Goal: Task Accomplishment & Management: Manage account settings

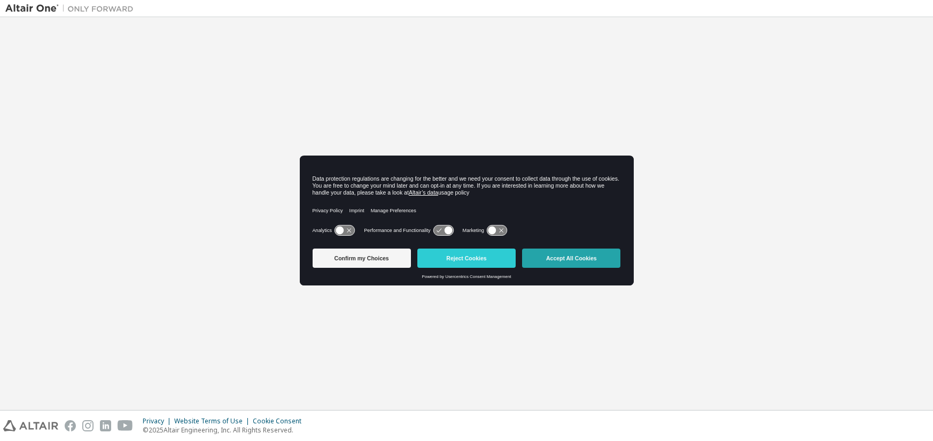
click at [567, 254] on button "Accept All Cookies" at bounding box center [571, 257] width 98 height 19
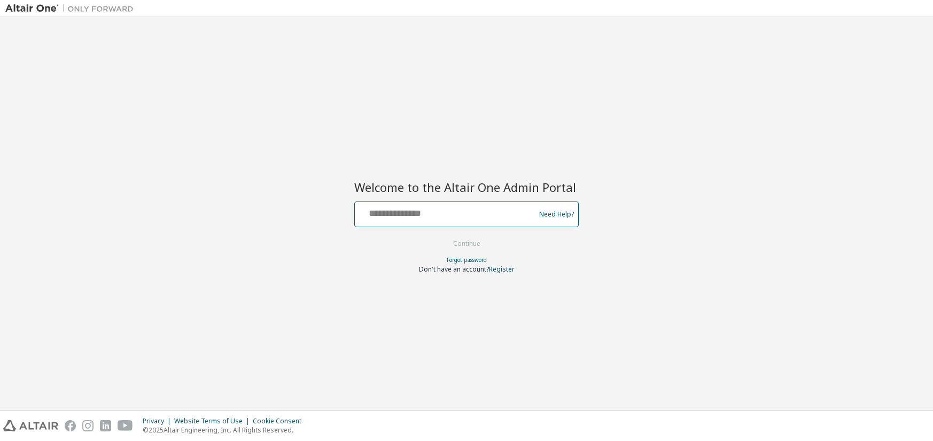
click at [379, 212] on input "text" at bounding box center [446, 211] width 175 height 15
type input "**********"
click at [400, 213] on input "**********" at bounding box center [446, 211] width 175 height 15
click at [469, 241] on button "Continue" at bounding box center [467, 244] width 50 height 16
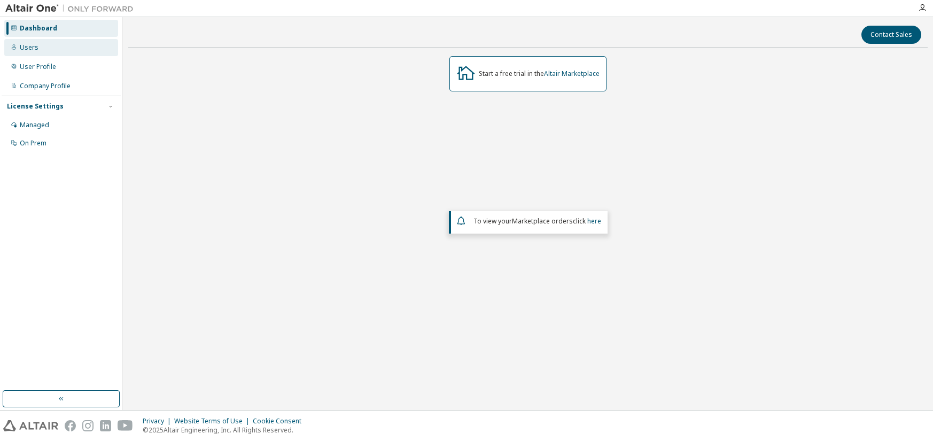
click at [27, 48] on div "Users" at bounding box center [29, 47] width 19 height 9
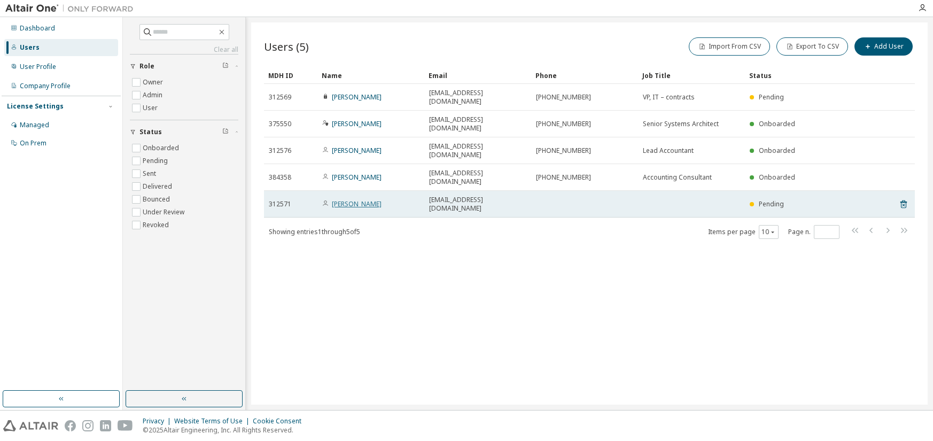
click at [339, 199] on link "[PERSON_NAME]" at bounding box center [357, 203] width 50 height 9
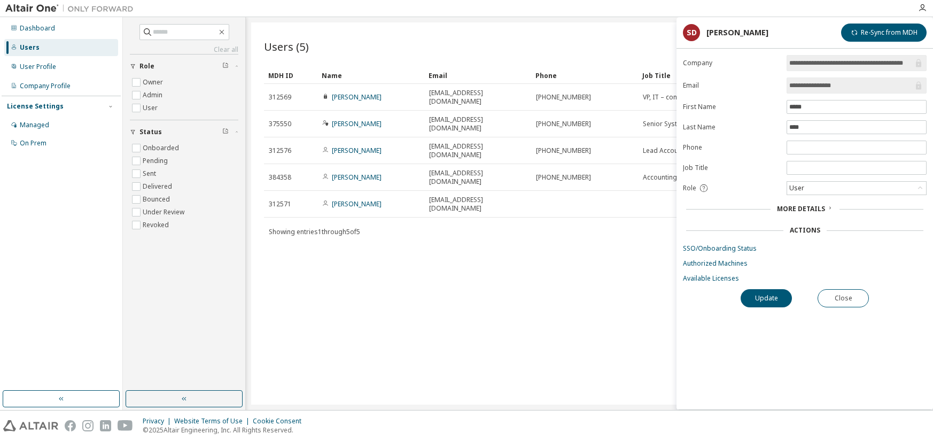
click at [600, 271] on div "Users (5) Import From CSV Export To CSV Add User Clear Load Save Save As Field …" at bounding box center [589, 213] width 676 height 382
click at [633, 42] on div "Import From CSV Export To CSV Add User" at bounding box center [751, 46] width 325 height 22
click at [687, 34] on div "SD" at bounding box center [691, 32] width 17 height 17
click at [851, 297] on button "Close" at bounding box center [843, 298] width 51 height 18
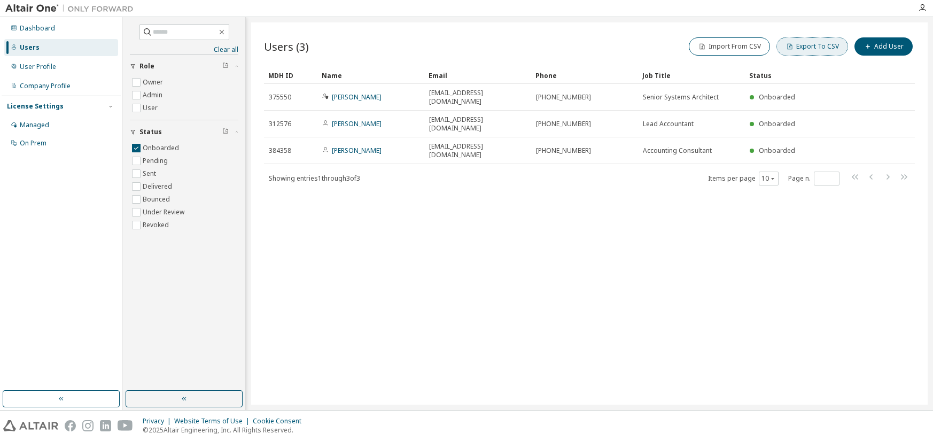
click at [816, 44] on button "Export To CSV" at bounding box center [812, 46] width 72 height 18
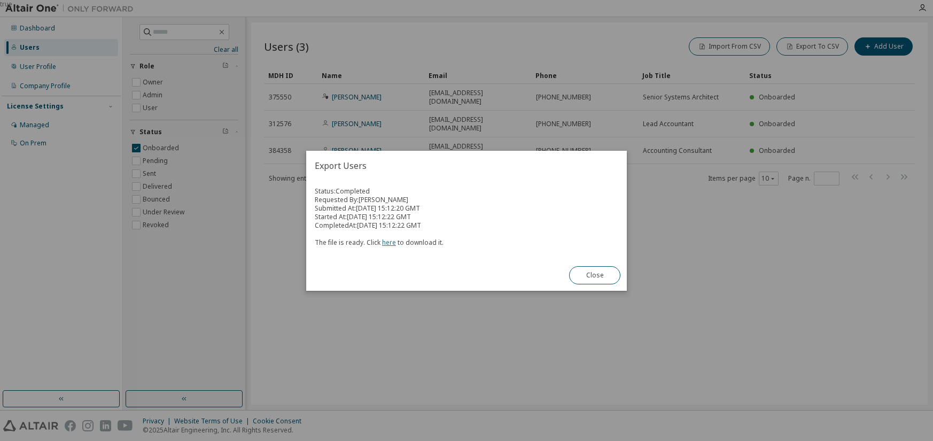
click at [386, 239] on link "here" at bounding box center [389, 242] width 14 height 9
click at [594, 273] on button "Close" at bounding box center [594, 275] width 51 height 18
